Goal: Check status: Check status

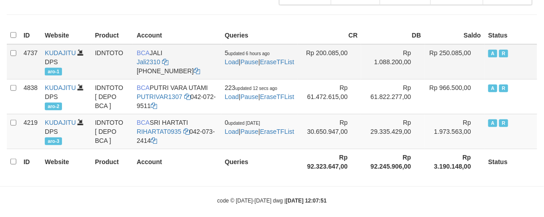
scroll to position [129, 0]
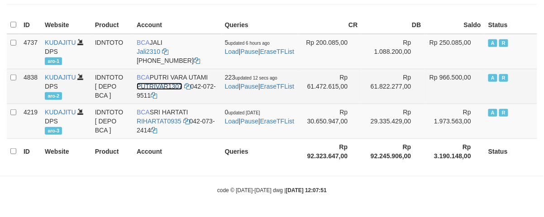
click at [155, 84] on link "PUTRIVAR1307" at bounding box center [160, 86] width 46 height 7
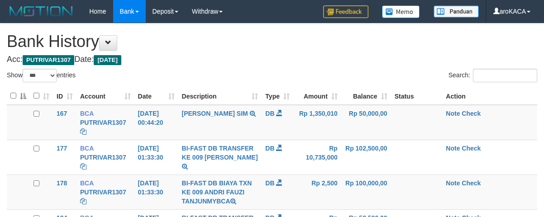
select select "***"
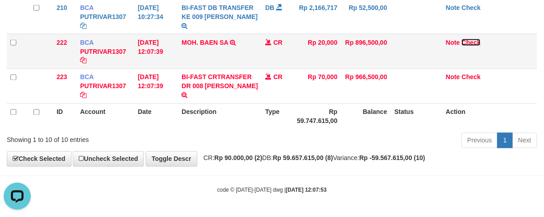
click at [474, 44] on link "Check" at bounding box center [470, 42] width 19 height 7
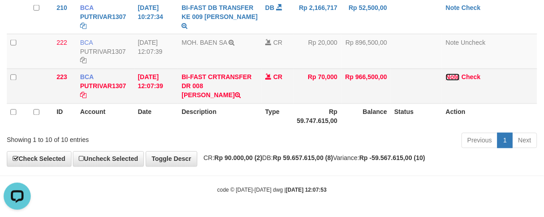
click at [454, 79] on link "Note" at bounding box center [452, 77] width 14 height 7
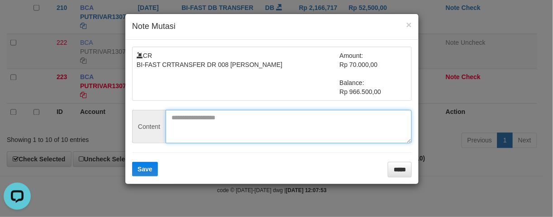
click at [214, 124] on textarea at bounding box center [289, 126] width 246 height 33
paste textarea "********"
type textarea "********"
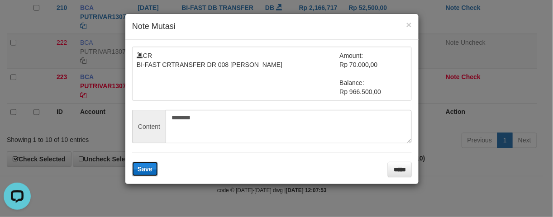
click at [153, 171] on button "Save" at bounding box center [145, 169] width 26 height 14
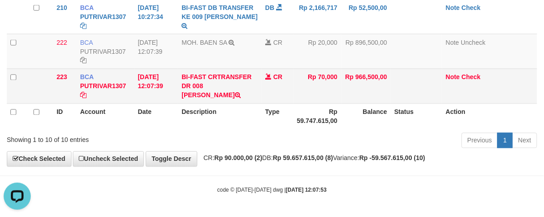
click at [203, 99] on td "BI-FAST CRTRANSFER DR 008 FERNANDO SAPUTRA" at bounding box center [220, 86] width 84 height 35
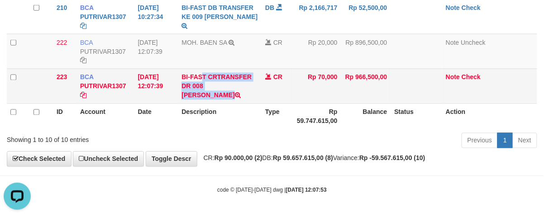
click at [203, 99] on td "BI-FAST CRTRANSFER DR 008 FERNANDO SAPUTRA" at bounding box center [220, 86] width 84 height 35
copy td "BI-FAST CRTRANSFER DR 008 FERNANDO SAPUTRA"
click at [454, 79] on link "Note" at bounding box center [452, 77] width 14 height 7
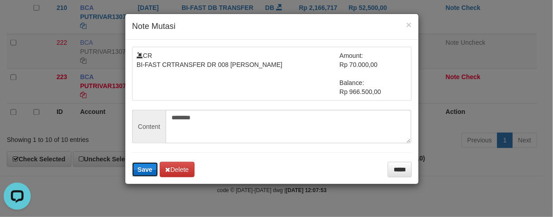
click at [137, 167] on button "Save" at bounding box center [145, 169] width 26 height 14
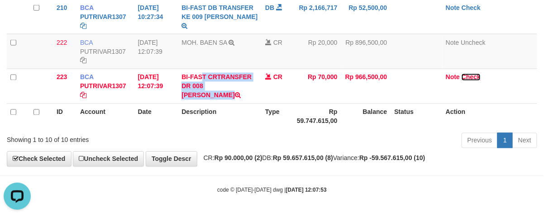
click at [474, 75] on link "Check" at bounding box center [470, 77] width 19 height 7
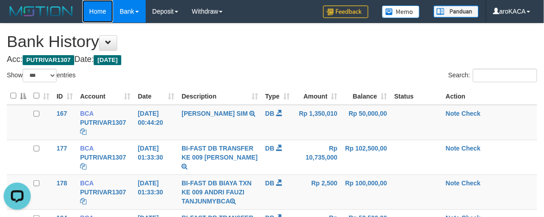
click at [100, 10] on link "Home" at bounding box center [97, 11] width 30 height 23
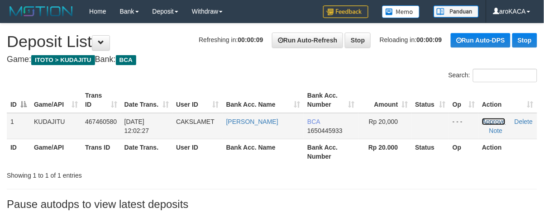
click at [491, 118] on link "Approve" at bounding box center [494, 121] width 24 height 7
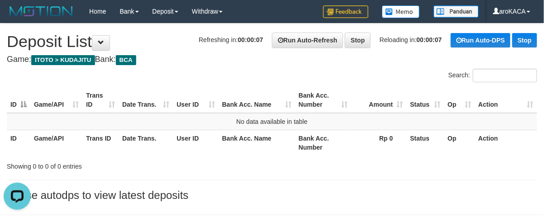
click at [346, 71] on div "Search:" at bounding box center [408, 77] width 258 height 16
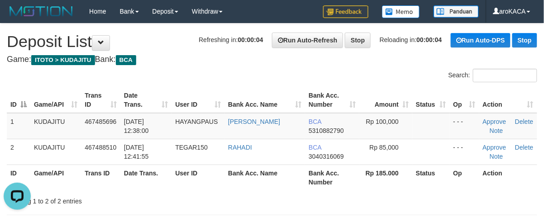
click at [322, 69] on div "Search:" at bounding box center [408, 77] width 258 height 16
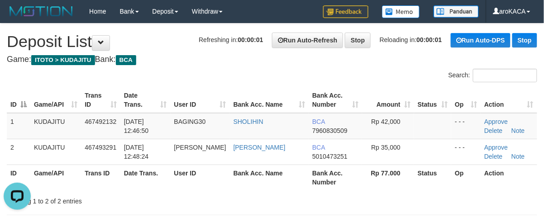
click at [315, 62] on h4 "Game: ITOTO > KUDAJITU Bank: BCA" at bounding box center [272, 59] width 530 height 9
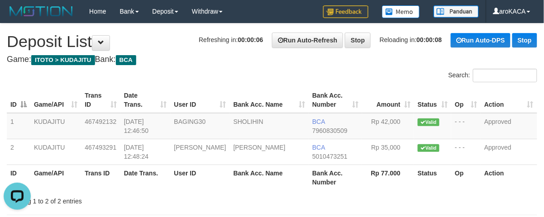
click at [339, 66] on div "**********" at bounding box center [272, 132] width 544 height 217
